Goal: Information Seeking & Learning: Learn about a topic

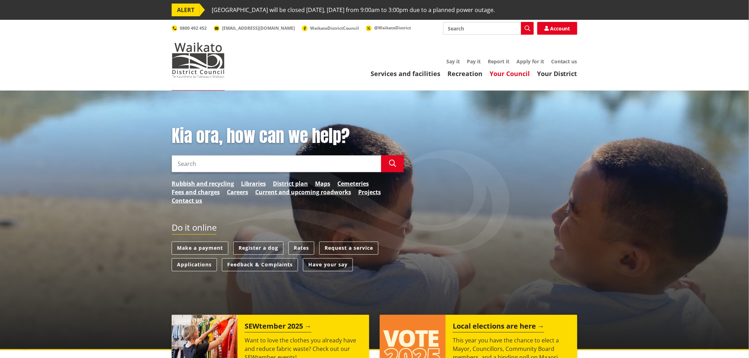
click at [515, 73] on link "Your Council" at bounding box center [510, 73] width 40 height 8
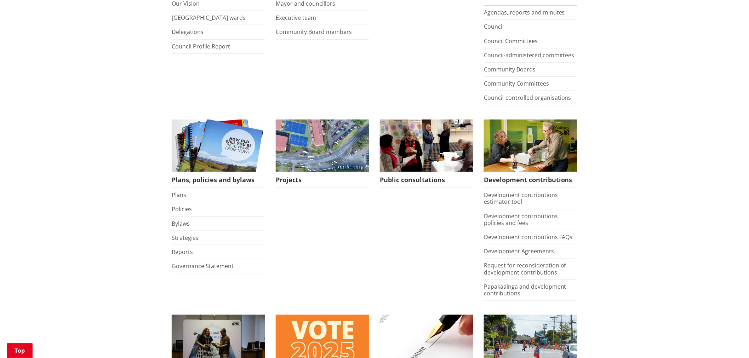
scroll to position [236, 0]
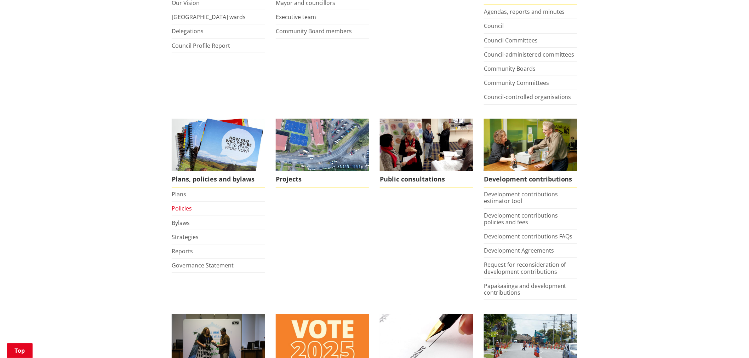
click at [175, 208] on link "Policies" at bounding box center [182, 209] width 20 height 8
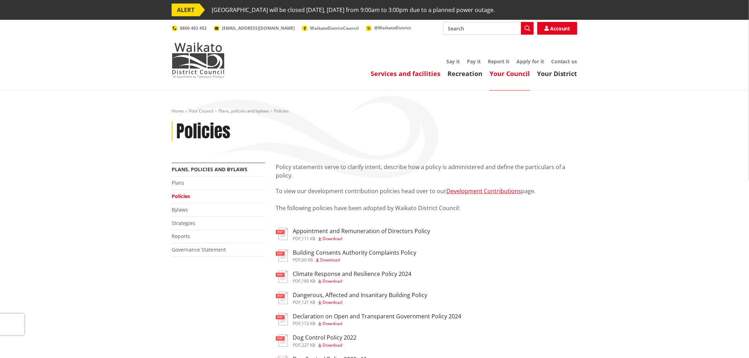
click at [410, 72] on link "Services and facilities" at bounding box center [406, 73] width 70 height 8
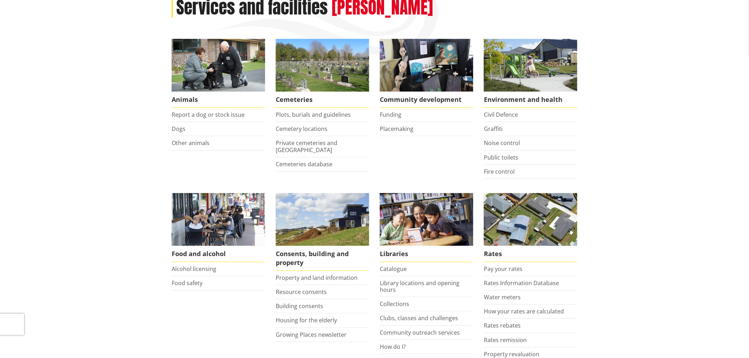
scroll to position [157, 0]
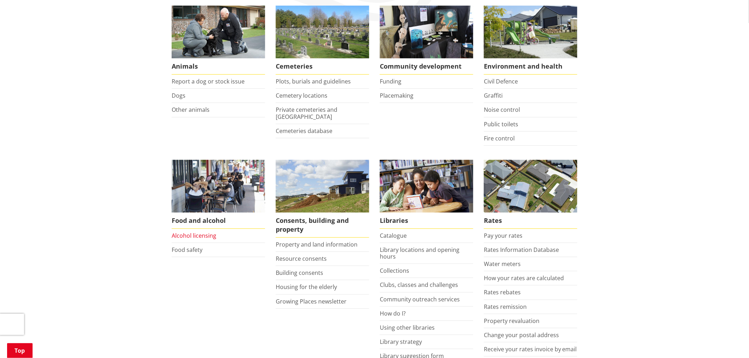
click at [197, 237] on link "Alcohol licensing" at bounding box center [194, 236] width 45 height 8
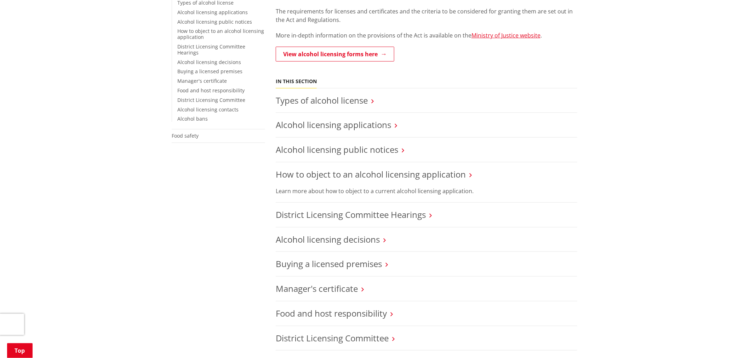
scroll to position [197, 0]
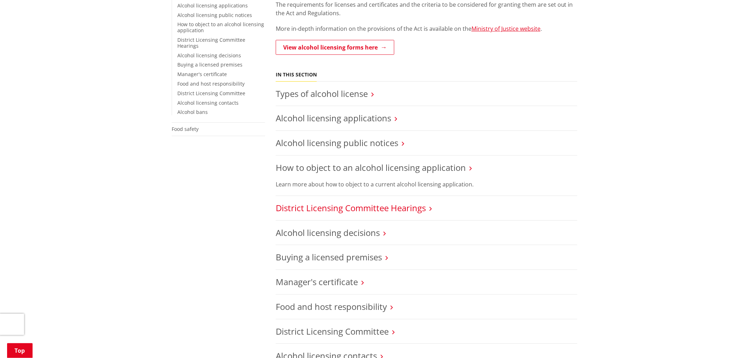
click at [289, 208] on link "District Licensing Committee Hearings" at bounding box center [351, 208] width 150 height 12
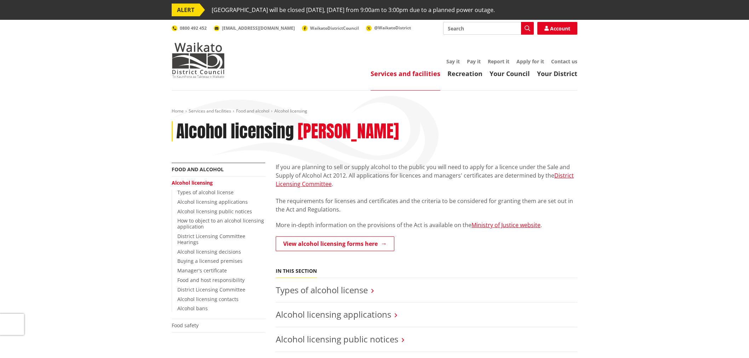
scroll to position [197, 0]
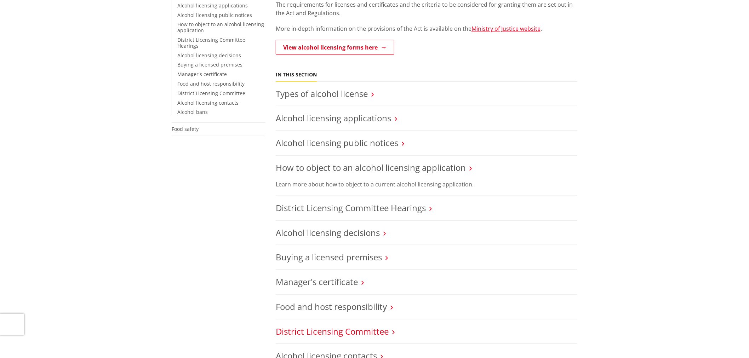
click at [340, 334] on link "District Licensing Committee" at bounding box center [332, 332] width 113 height 12
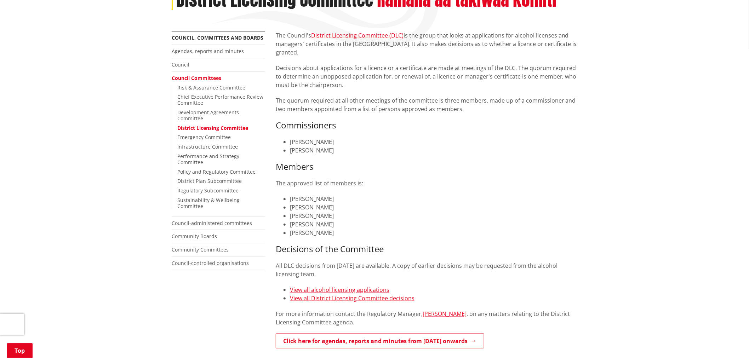
scroll to position [118, 0]
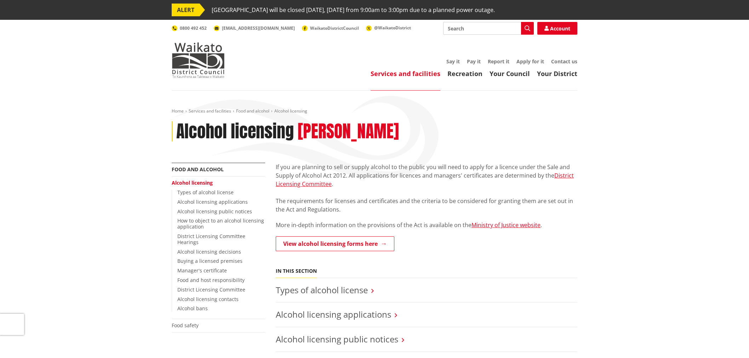
scroll to position [197, 0]
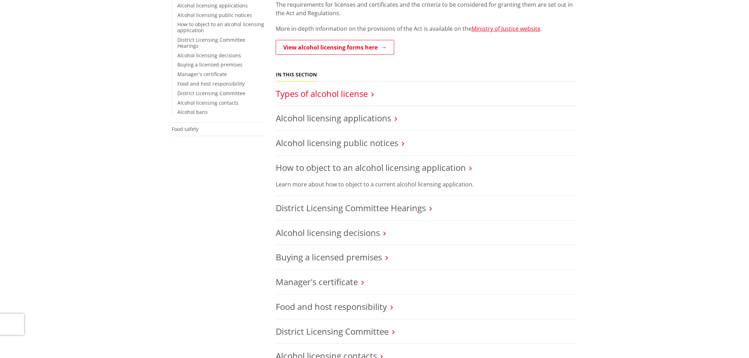
click at [338, 91] on link "Types of alcohol license" at bounding box center [322, 94] width 92 height 12
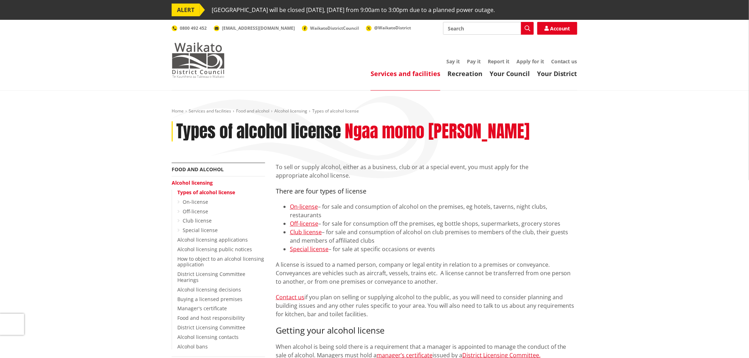
click at [210, 58] on img at bounding box center [198, 59] width 53 height 35
